Goal: Task Accomplishment & Management: Manage account settings

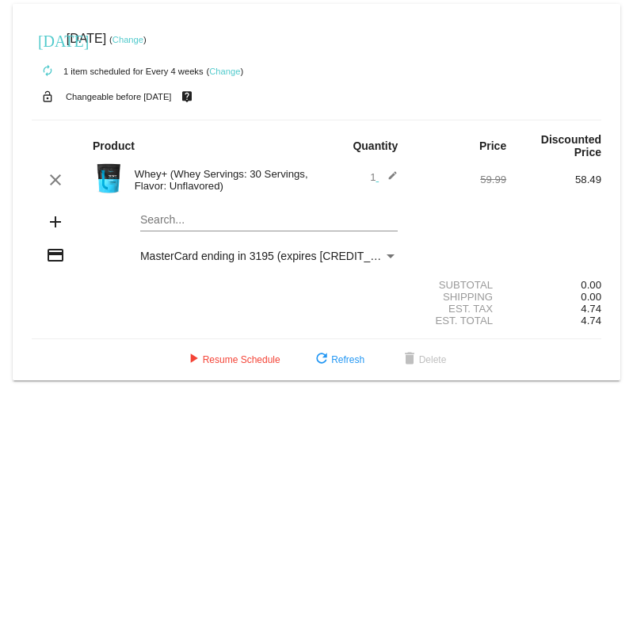
click at [177, 181] on div "Whey+ (Whey Servings: 30 Servings, Flavor: Unflavored)" at bounding box center [222, 180] width 190 height 24
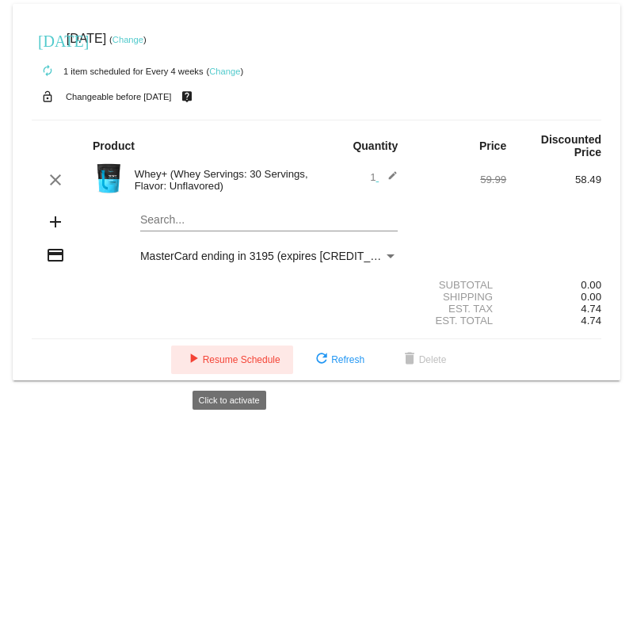
click at [209, 372] on button "play_arrow Resume Schedule" at bounding box center [232, 360] width 122 height 29
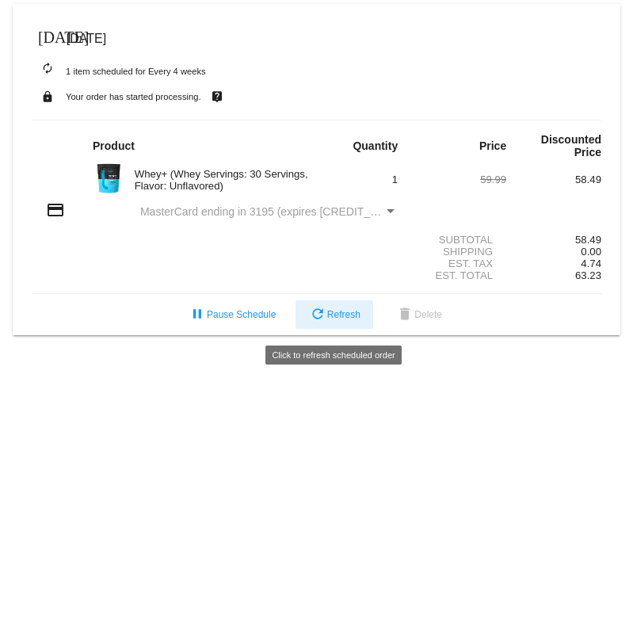
click at [341, 320] on span "refresh Refresh" at bounding box center [334, 314] width 52 height 11
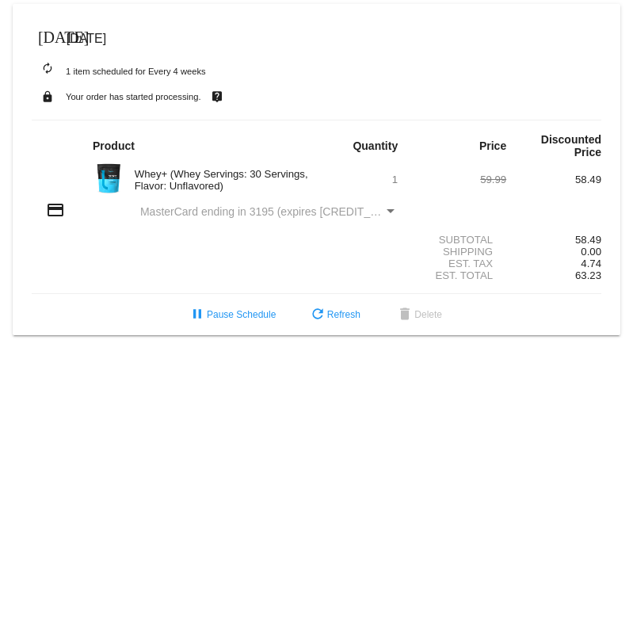
click at [106, 36] on span "[DATE]" at bounding box center [87, 38] width 40 height 13
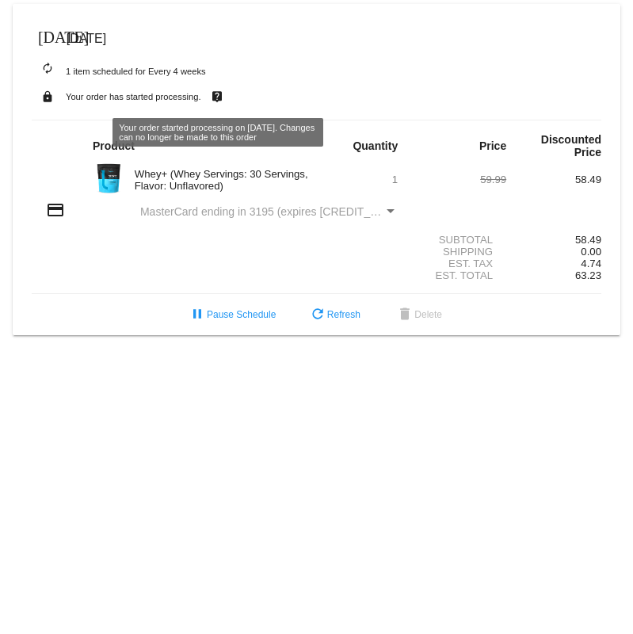
click at [216, 96] on mat-icon "live_help" at bounding box center [217, 96] width 19 height 21
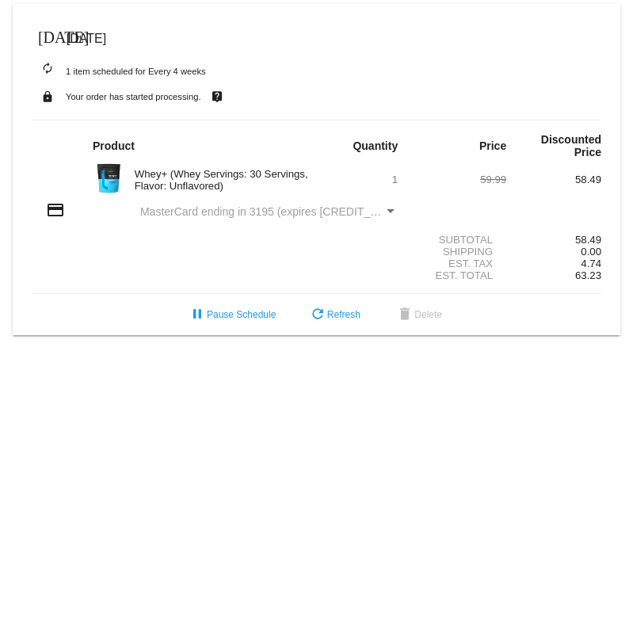
click at [50, 36] on mat-icon "[DATE]" at bounding box center [47, 35] width 19 height 19
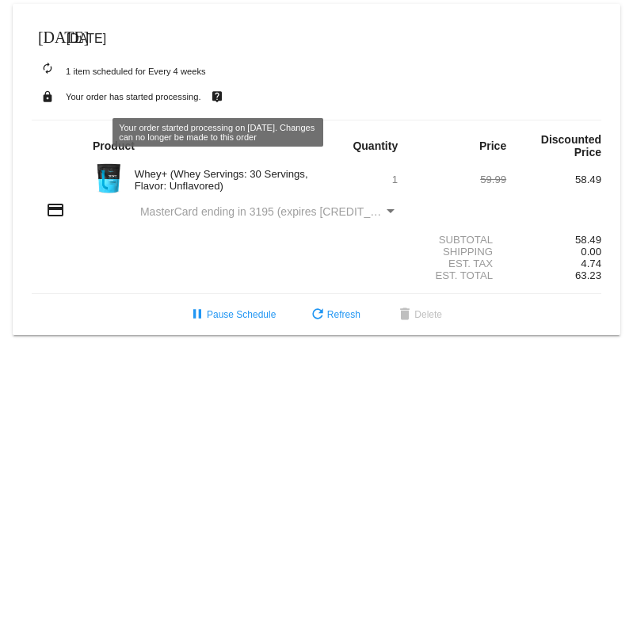
click at [179, 69] on small "autorenew 1 item scheduled for Every 4 weeks" at bounding box center [119, 72] width 174 height 10
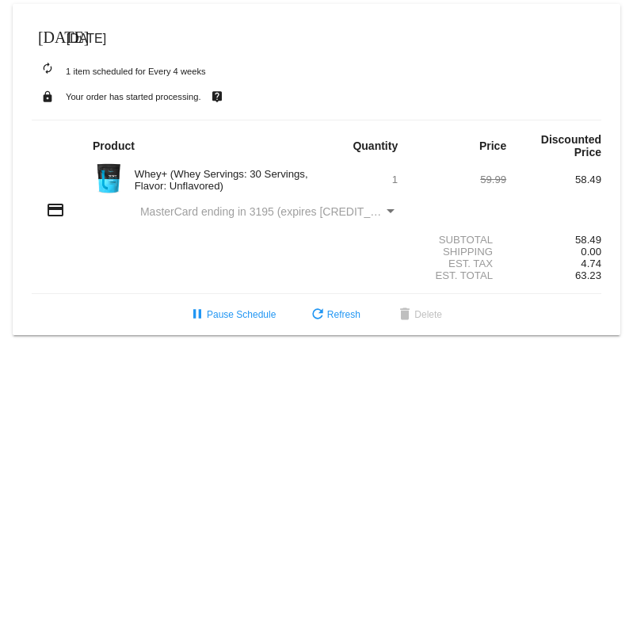
click at [48, 64] on mat-icon "autorenew" at bounding box center [47, 68] width 19 height 19
click at [75, 27] on div "today Aug 22 2025" at bounding box center [317, 39] width 570 height 32
click at [53, 35] on mat-icon "[DATE]" at bounding box center [47, 35] width 19 height 19
click at [245, 329] on button "pause Pause Schedule" at bounding box center [231, 314] width 113 height 29
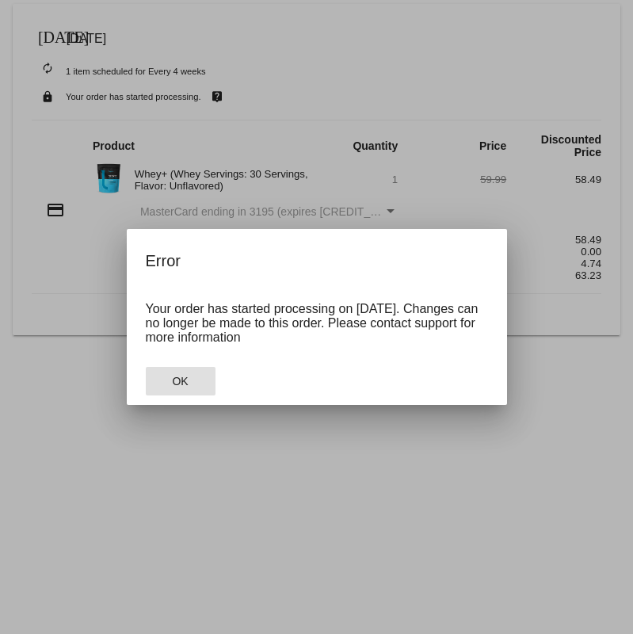
click at [198, 373] on button "OK" at bounding box center [181, 381] width 70 height 29
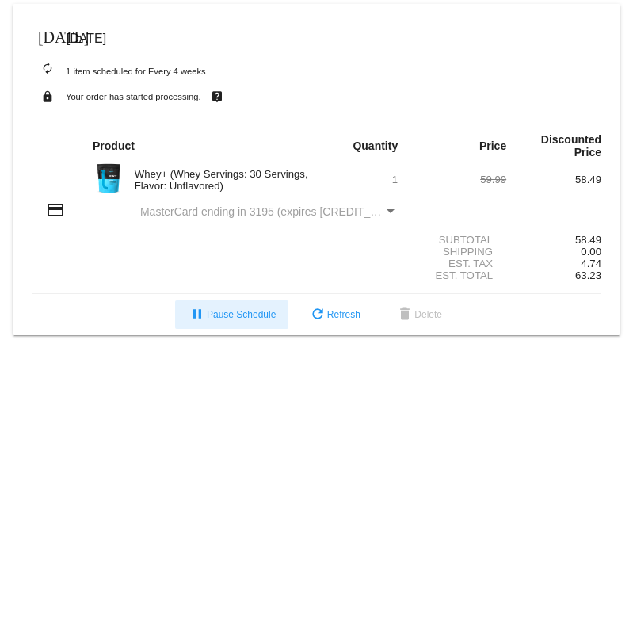
click at [392, 212] on div "Payment Method" at bounding box center [391, 211] width 8 height 4
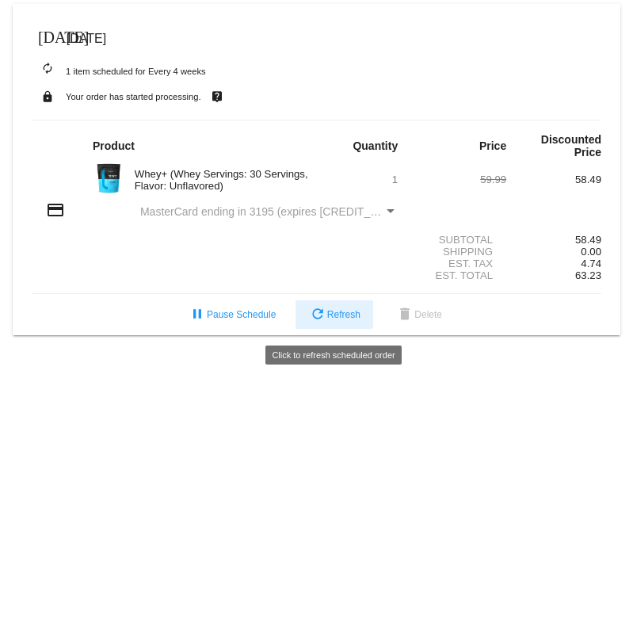
click at [347, 318] on span "refresh Refresh" at bounding box center [334, 314] width 52 height 11
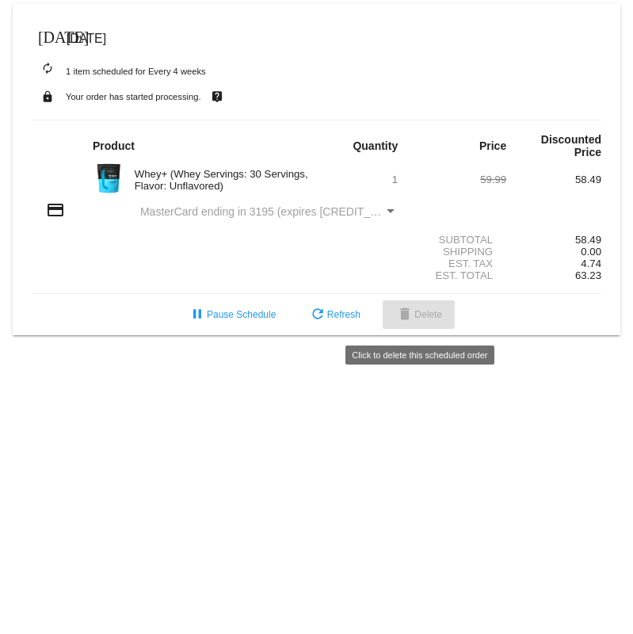
click at [423, 317] on span "delete Delete" at bounding box center [419, 314] width 47 height 11
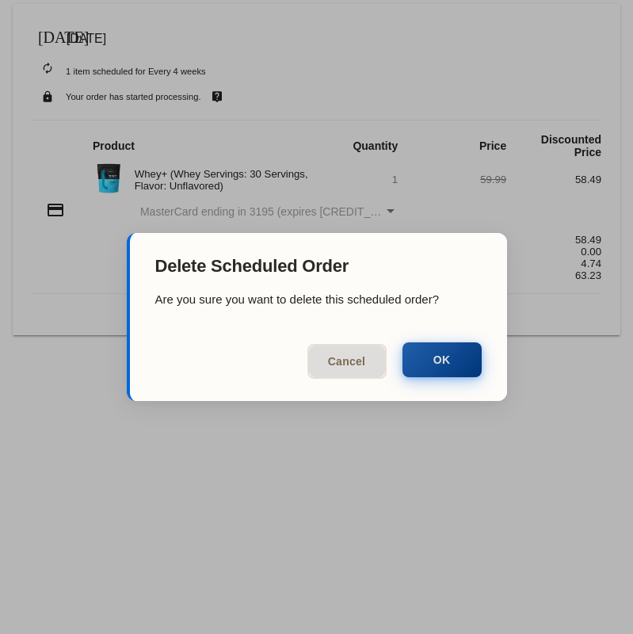
click at [448, 360] on button "OK" at bounding box center [442, 359] width 79 height 35
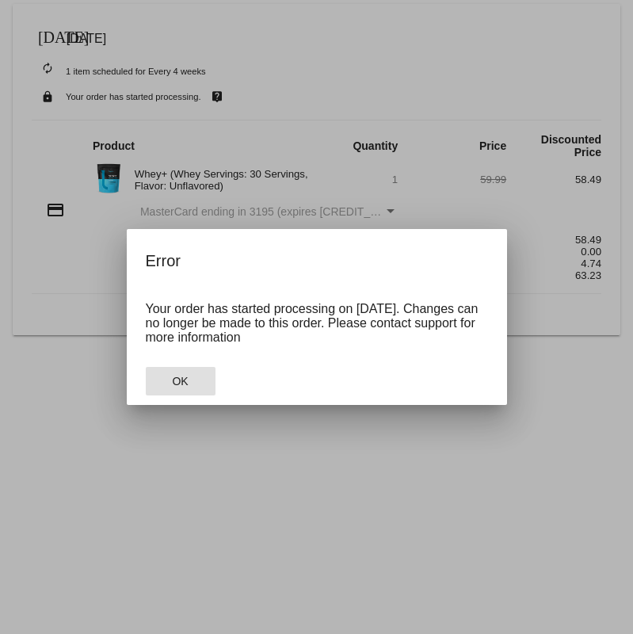
click at [187, 377] on span "OK" at bounding box center [180, 381] width 16 height 13
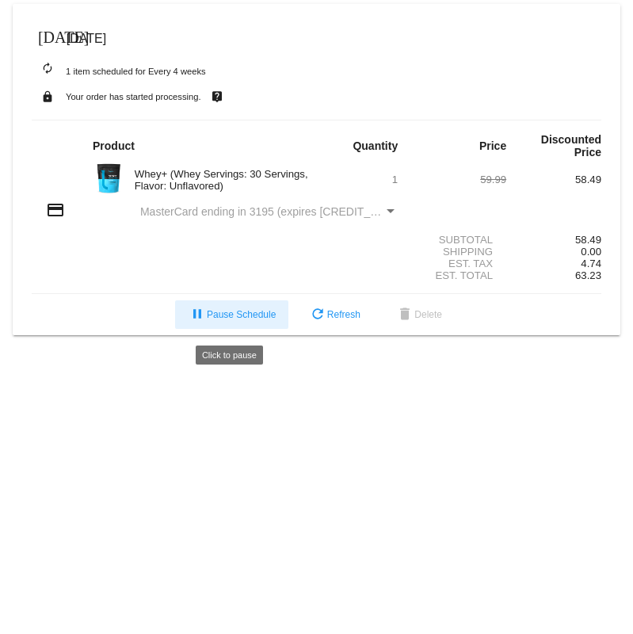
click at [239, 326] on button "pause Pause Schedule" at bounding box center [231, 314] width 113 height 29
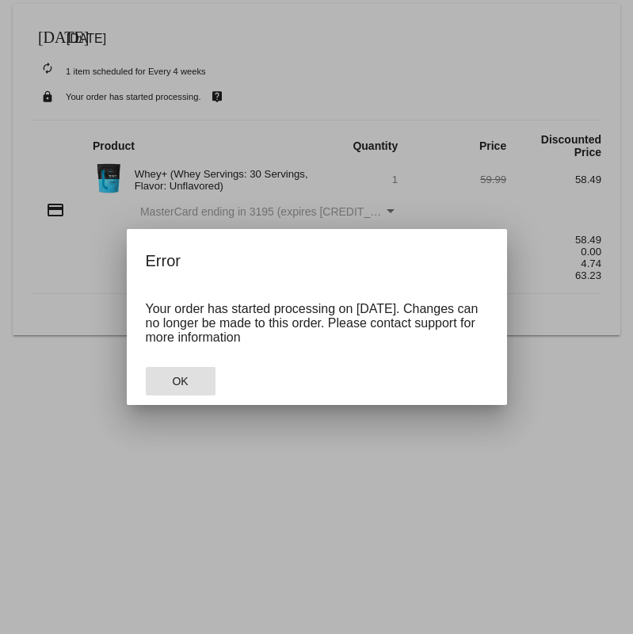
click at [191, 373] on button "OK" at bounding box center [181, 381] width 70 height 29
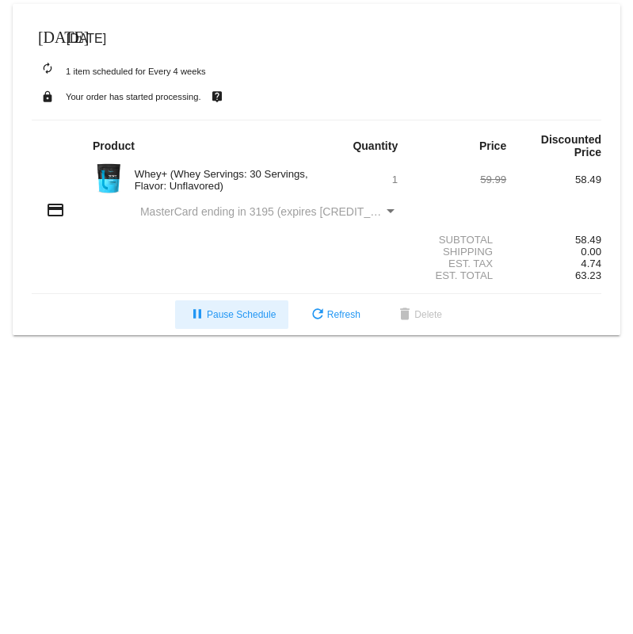
click at [100, 28] on div "today Aug 22 2025" at bounding box center [317, 39] width 570 height 32
click at [63, 40] on div "today Aug 22 2025" at bounding box center [317, 39] width 570 height 32
click at [50, 72] on mat-icon "autorenew" at bounding box center [47, 68] width 19 height 19
click at [48, 100] on mat-icon "lock" at bounding box center [47, 96] width 19 height 21
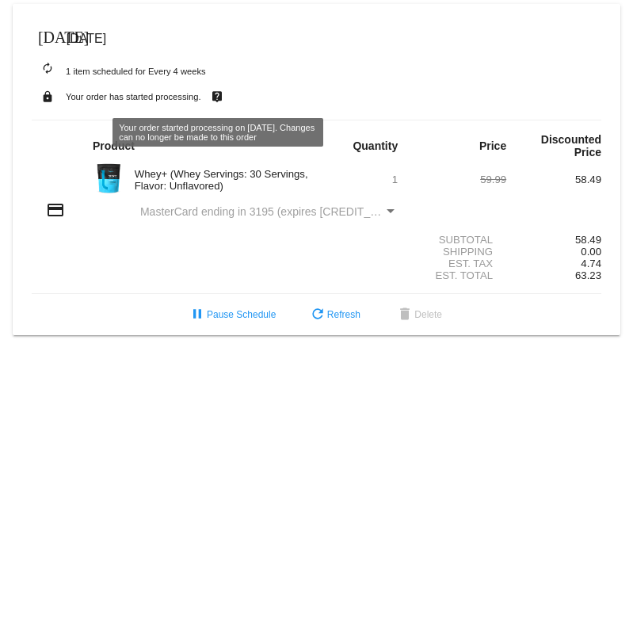
click at [215, 94] on mat-icon "live_help" at bounding box center [217, 96] width 19 height 21
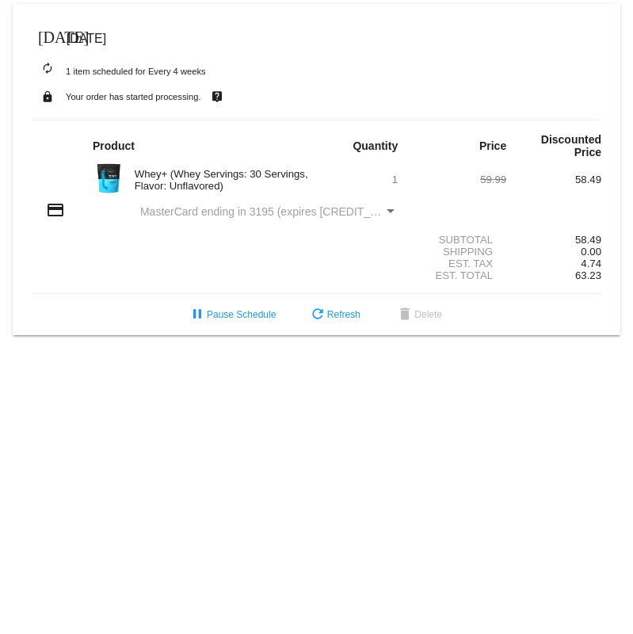
click at [58, 208] on mat-icon "credit_card" at bounding box center [55, 210] width 19 height 19
click at [189, 189] on div "Whey+ (Whey Servings: 30 Servings, Flavor: Unflavored)" at bounding box center [222, 180] width 190 height 24
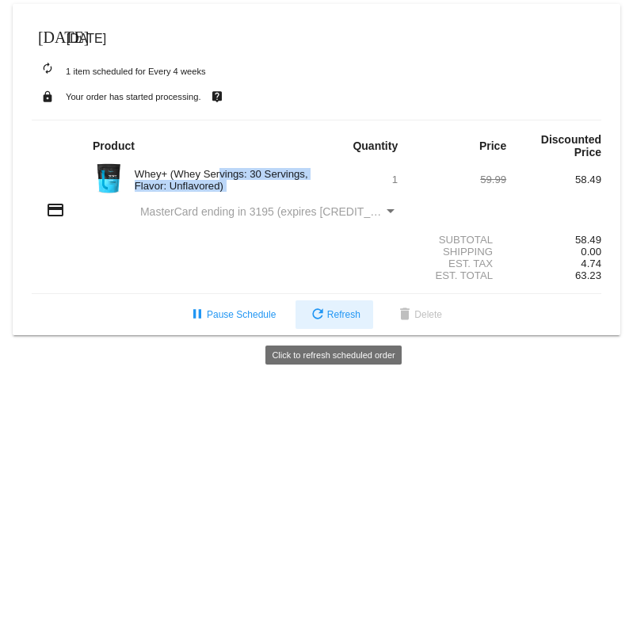
click at [349, 318] on span "refresh Refresh" at bounding box center [334, 314] width 52 height 11
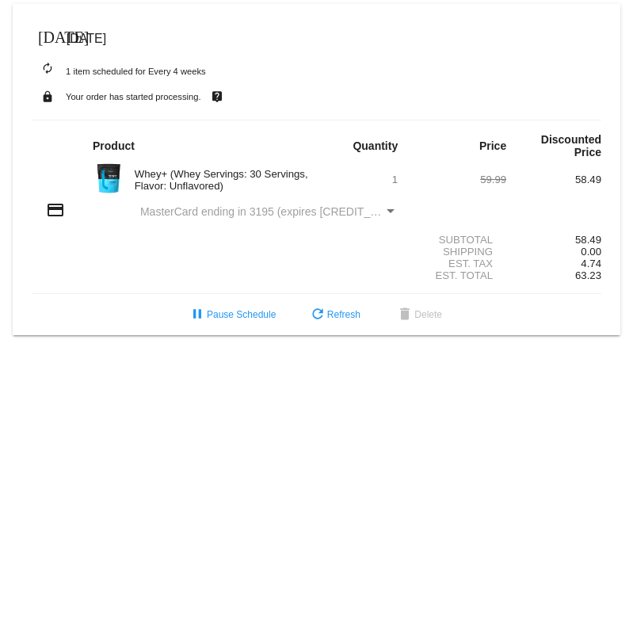
click at [98, 43] on span "[DATE]" at bounding box center [87, 38] width 40 height 13
click at [392, 215] on div "Payment Method" at bounding box center [391, 211] width 14 height 13
click at [388, 212] on div "Payment Method" at bounding box center [391, 211] width 8 height 4
click at [392, 216] on div "Payment Method" at bounding box center [391, 211] width 14 height 13
click at [343, 210] on span "MasterCard ending in 3195 (expires 0725)" at bounding box center [291, 211] width 303 height 13
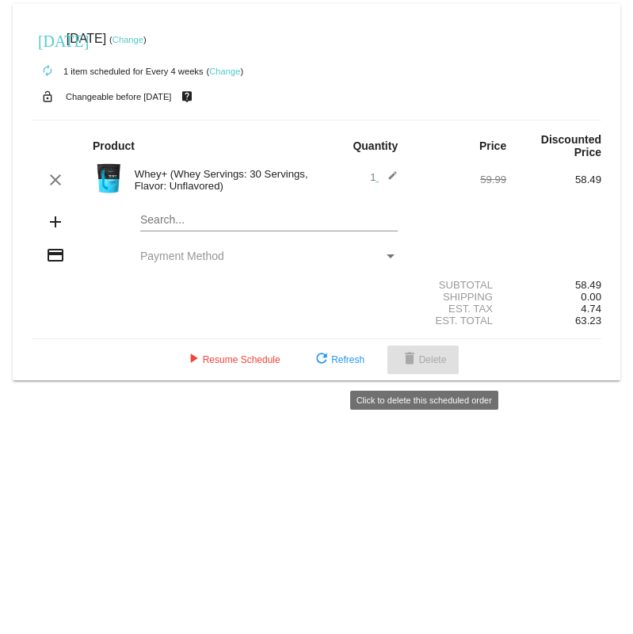
click at [424, 365] on span "delete Delete" at bounding box center [423, 359] width 47 height 11
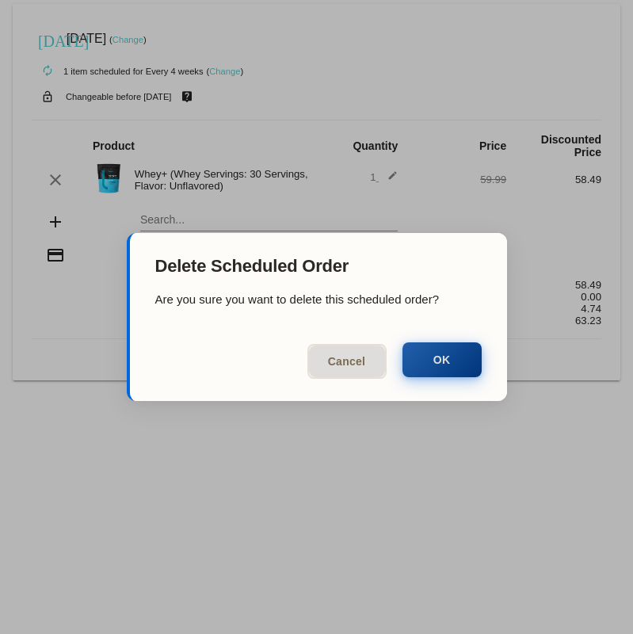
click at [448, 369] on button "OK" at bounding box center [442, 359] width 79 height 35
